Goal: Information Seeking & Learning: Learn about a topic

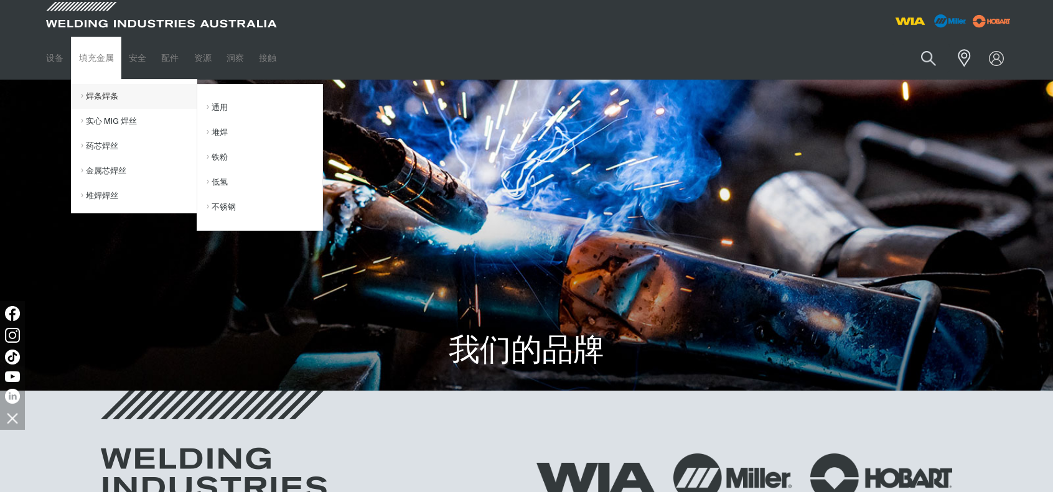
click at [110, 100] on link "焊条焊条" at bounding box center [139, 96] width 116 height 25
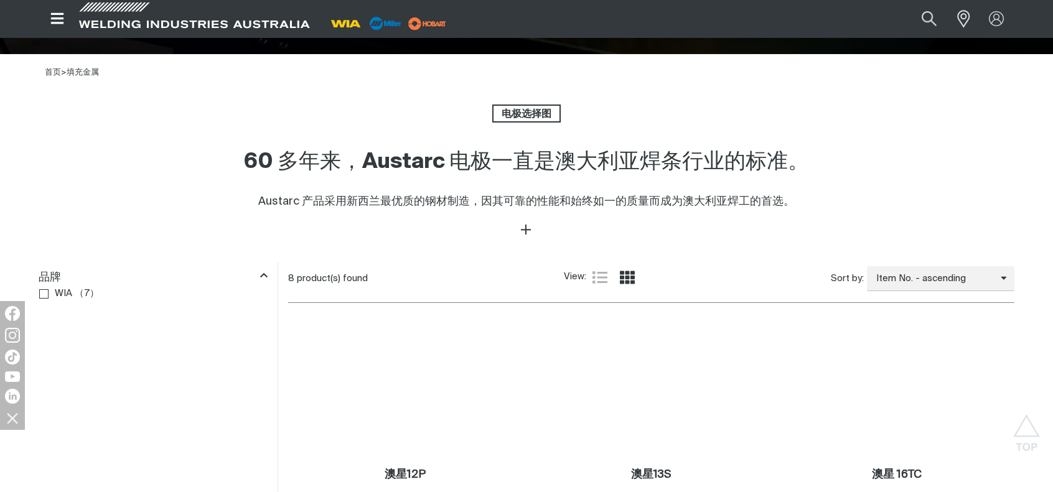
scroll to position [498, 0]
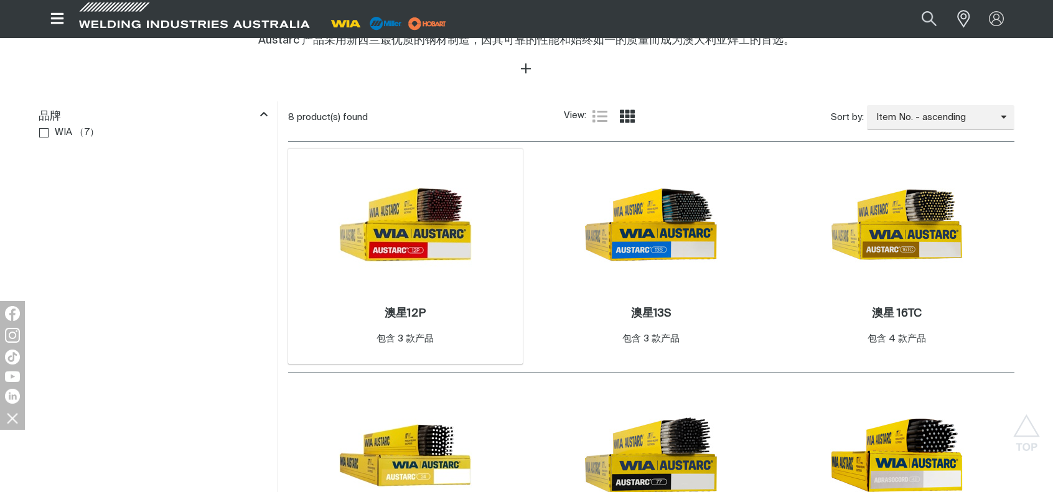
click at [443, 226] on img at bounding box center [405, 224] width 133 height 133
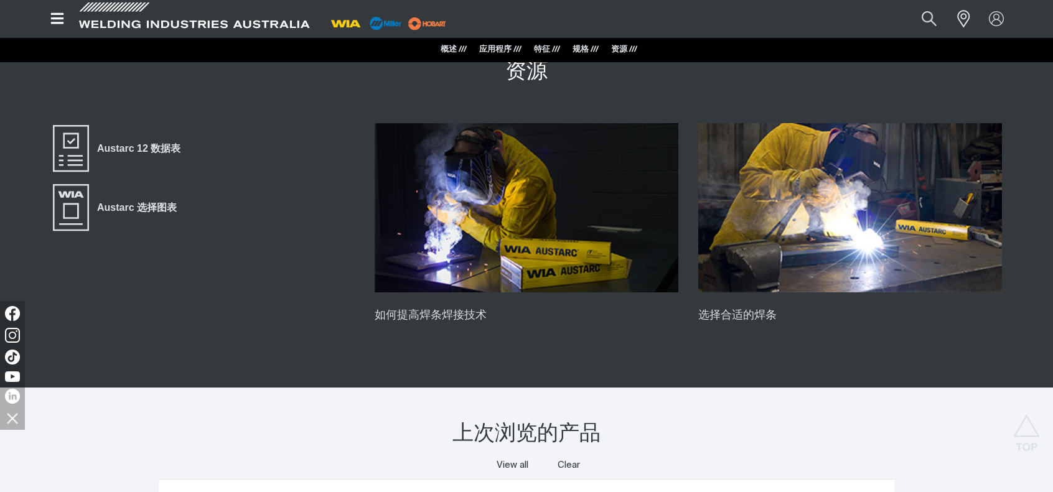
scroll to position [2988, 0]
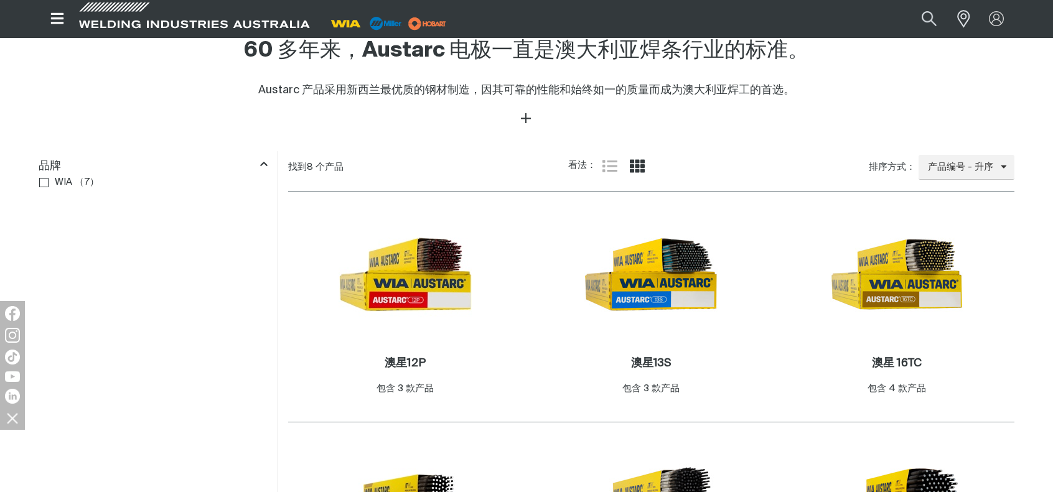
scroll to position [498, 0]
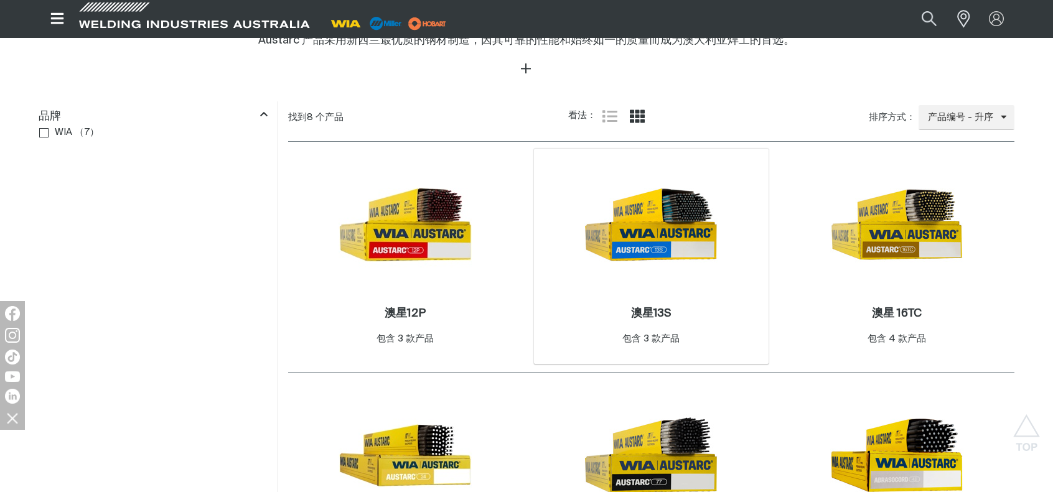
click at [656, 243] on img at bounding box center [650, 224] width 133 height 133
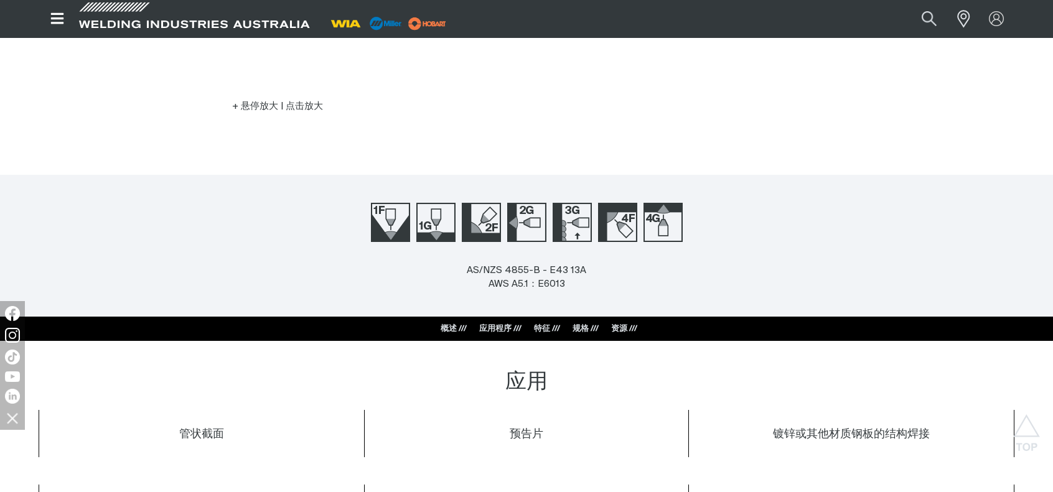
scroll to position [498, 0]
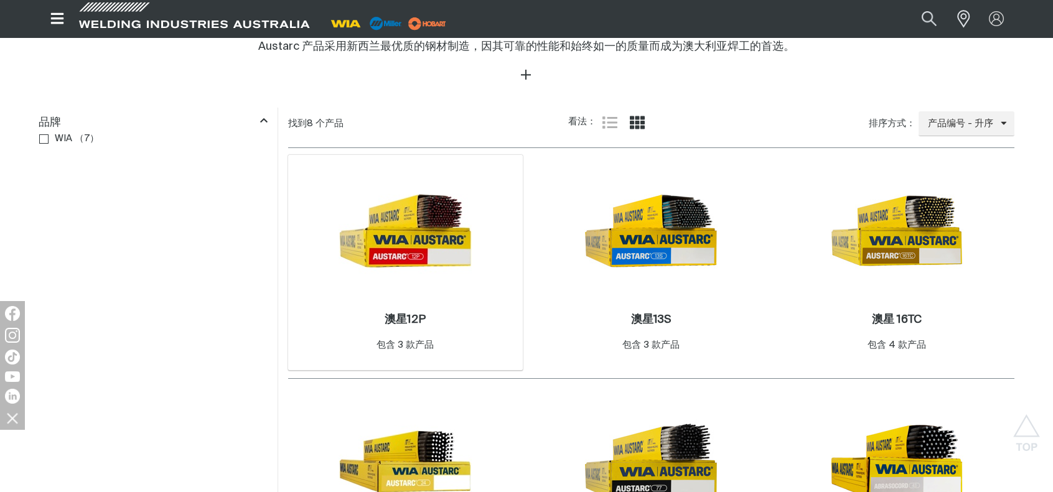
scroll to position [498, 0]
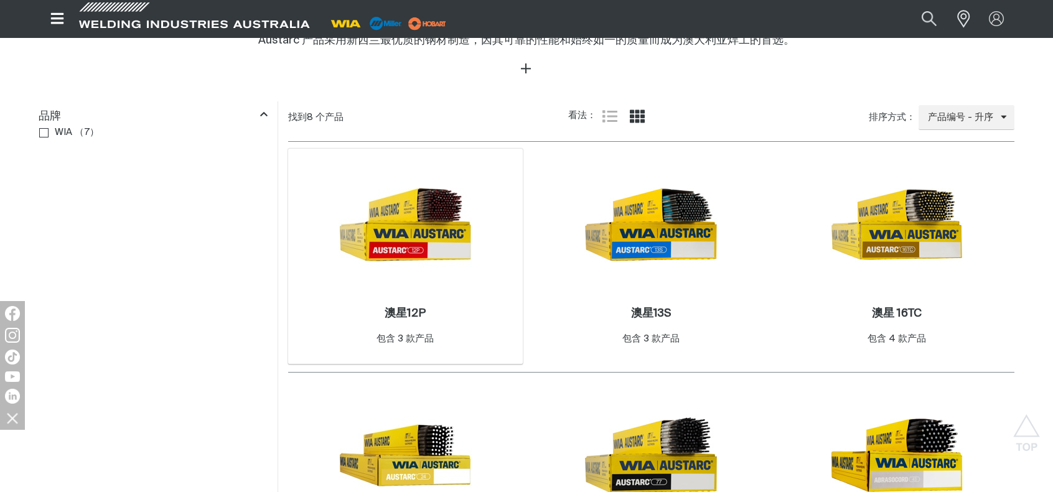
click at [419, 249] on img at bounding box center [405, 224] width 133 height 133
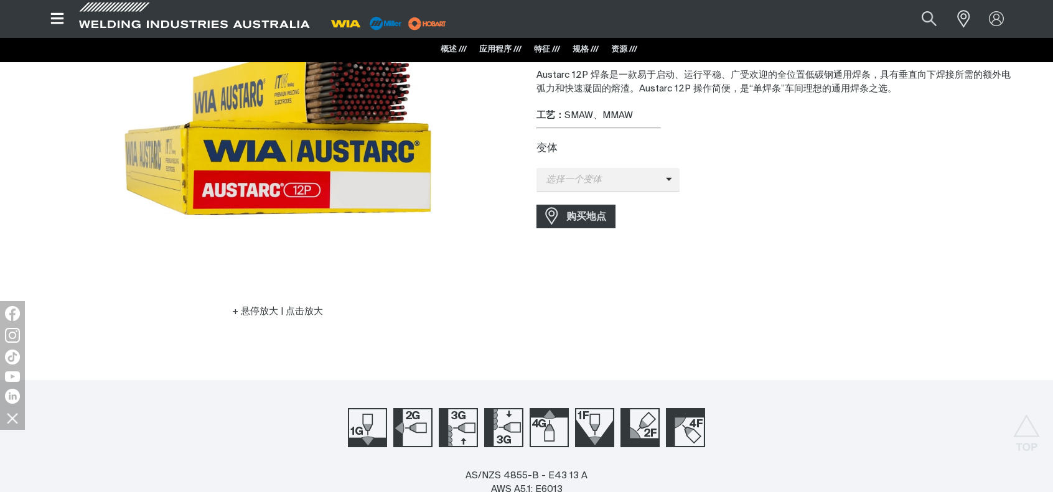
scroll to position [124, 0]
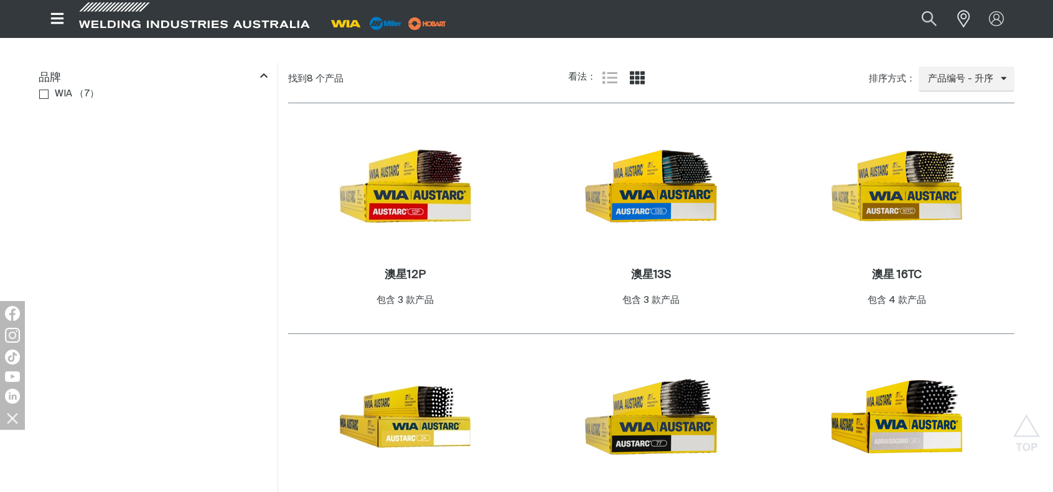
scroll to position [523, 0]
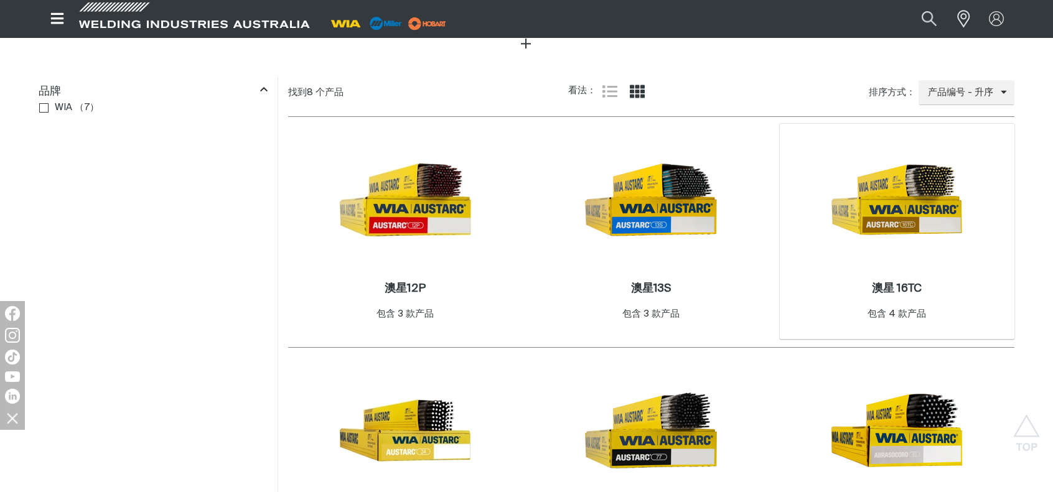
click at [927, 206] on img at bounding box center [896, 199] width 133 height 133
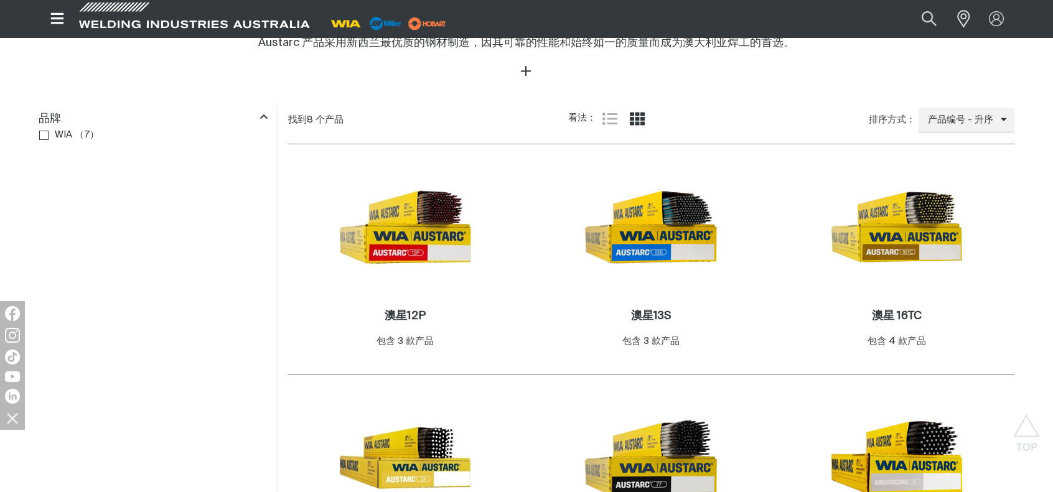
scroll to position [523, 0]
